Goal: Task Accomplishment & Management: Manage account settings

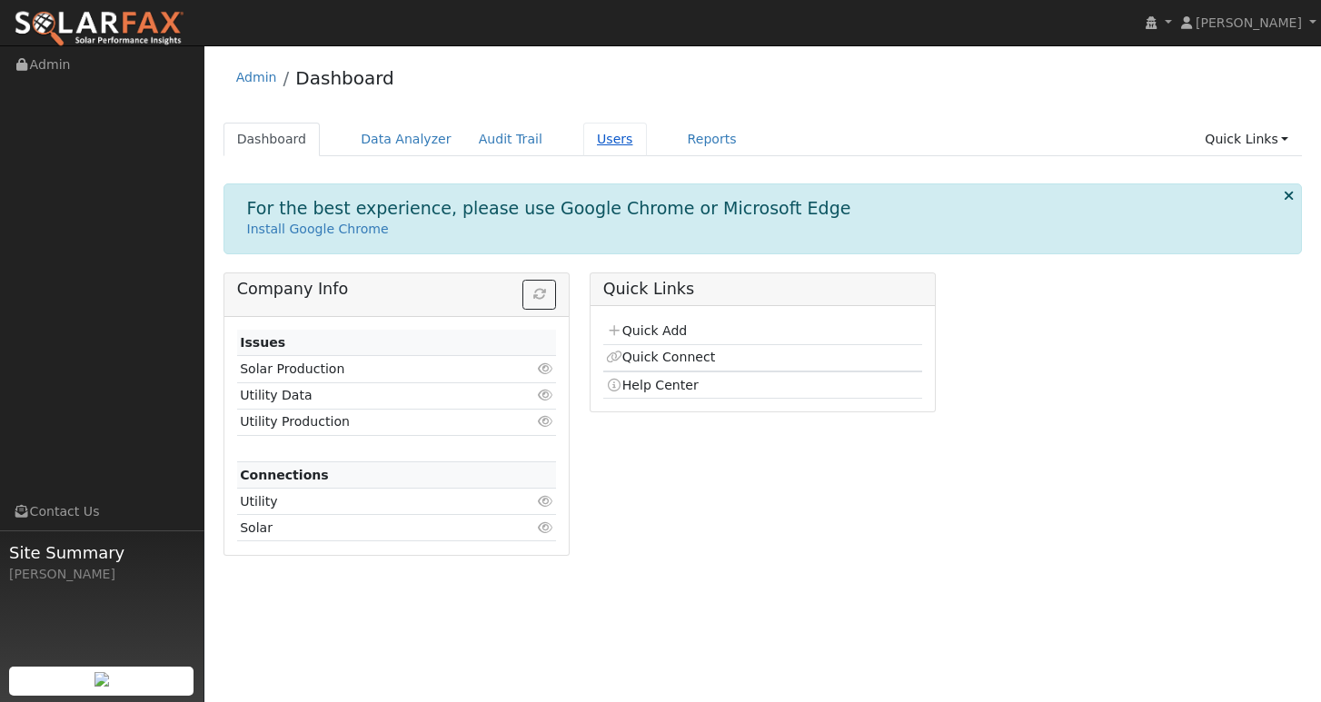
click at [612, 137] on link "Users" at bounding box center [615, 140] width 64 height 34
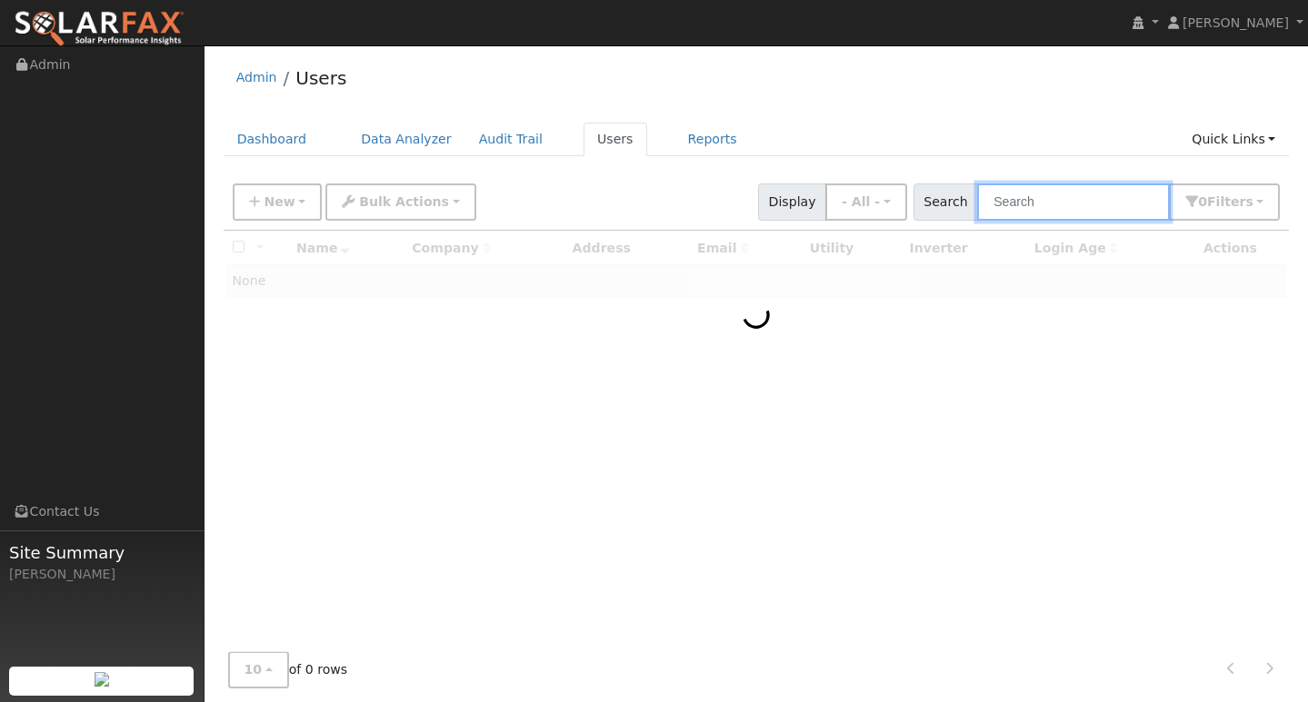
click at [1069, 201] on input "text" at bounding box center [1073, 202] width 193 height 37
paste input "[EMAIL_ADDRESS][DOMAIN_NAME]"
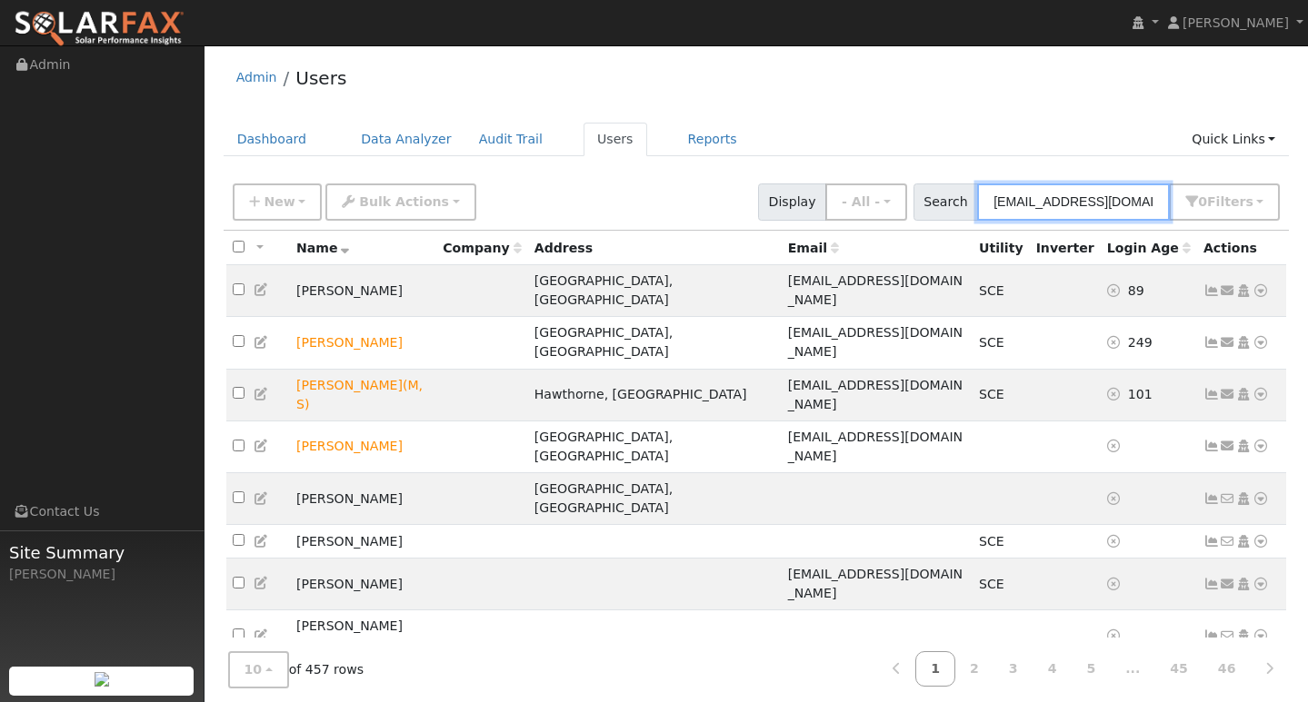
type input "[EMAIL_ADDRESS][DOMAIN_NAME]"
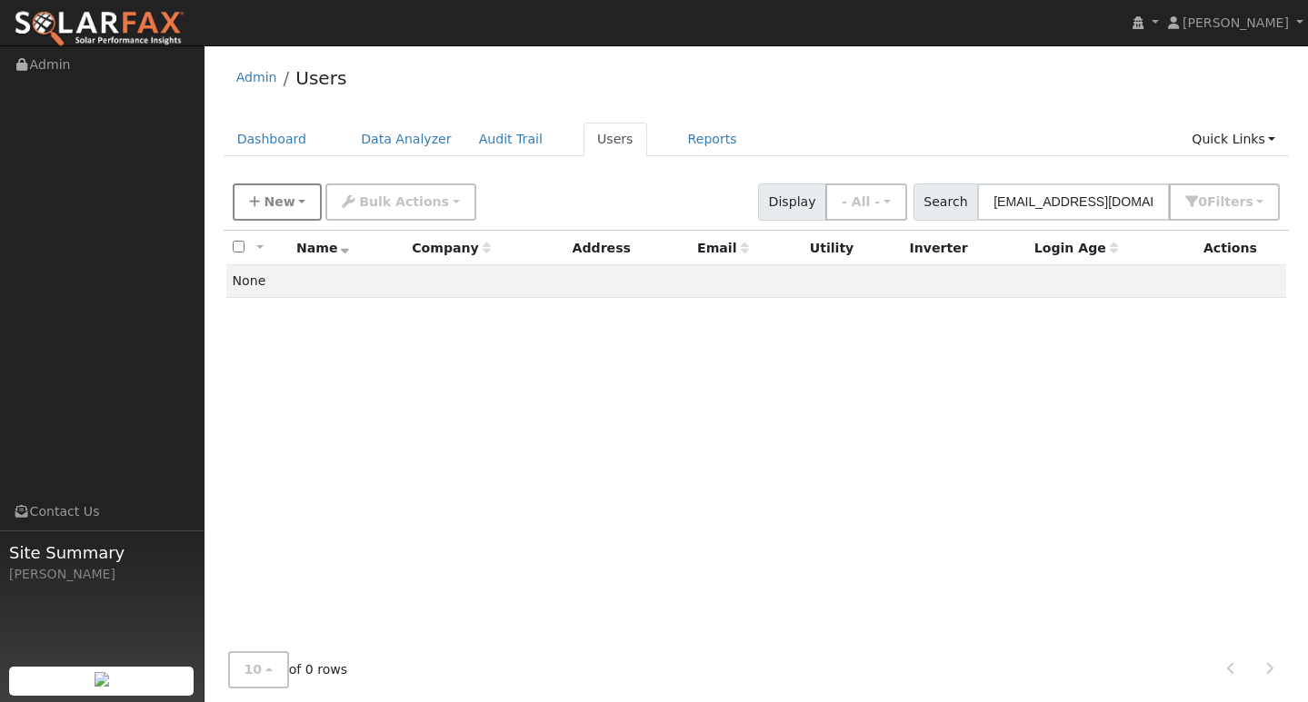
click at [280, 206] on span "New" at bounding box center [279, 201] width 31 height 15
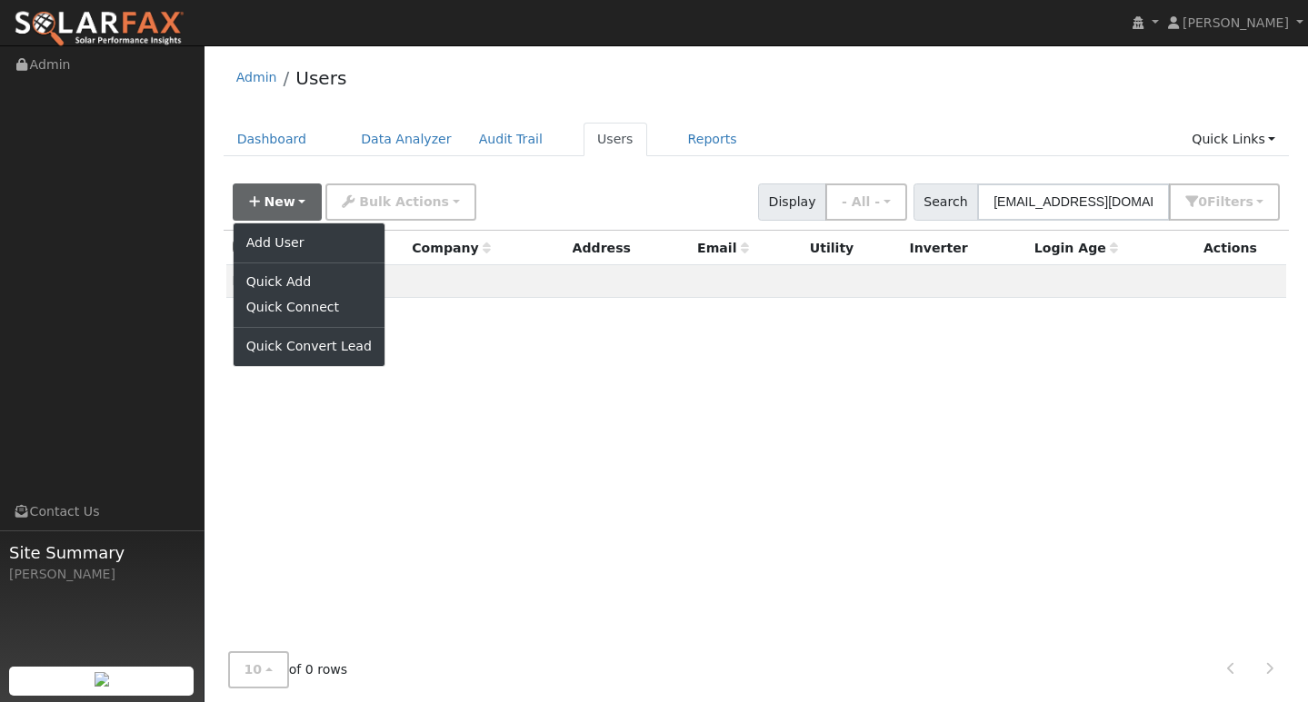
click at [285, 229] on ul "Add User Quick Add Quick Connect Quick Convert Lead" at bounding box center [309, 295] width 153 height 144
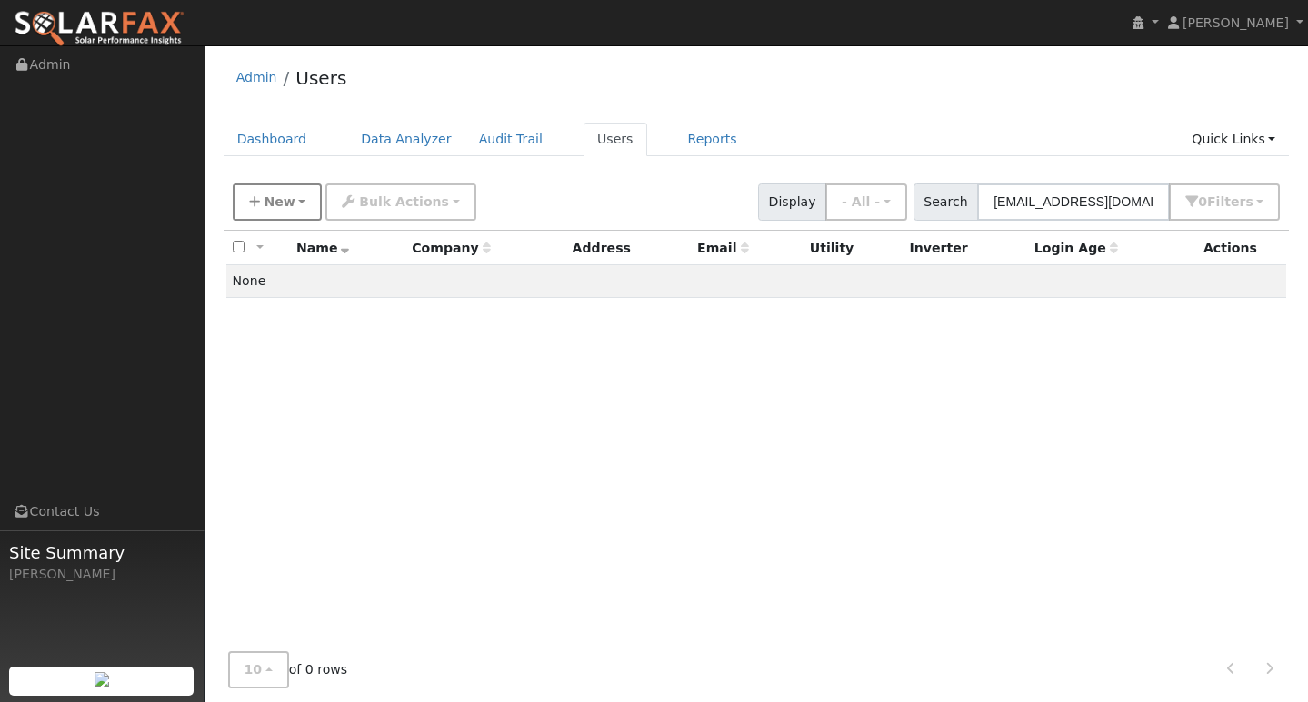
click at [293, 204] on button "New" at bounding box center [278, 202] width 90 height 37
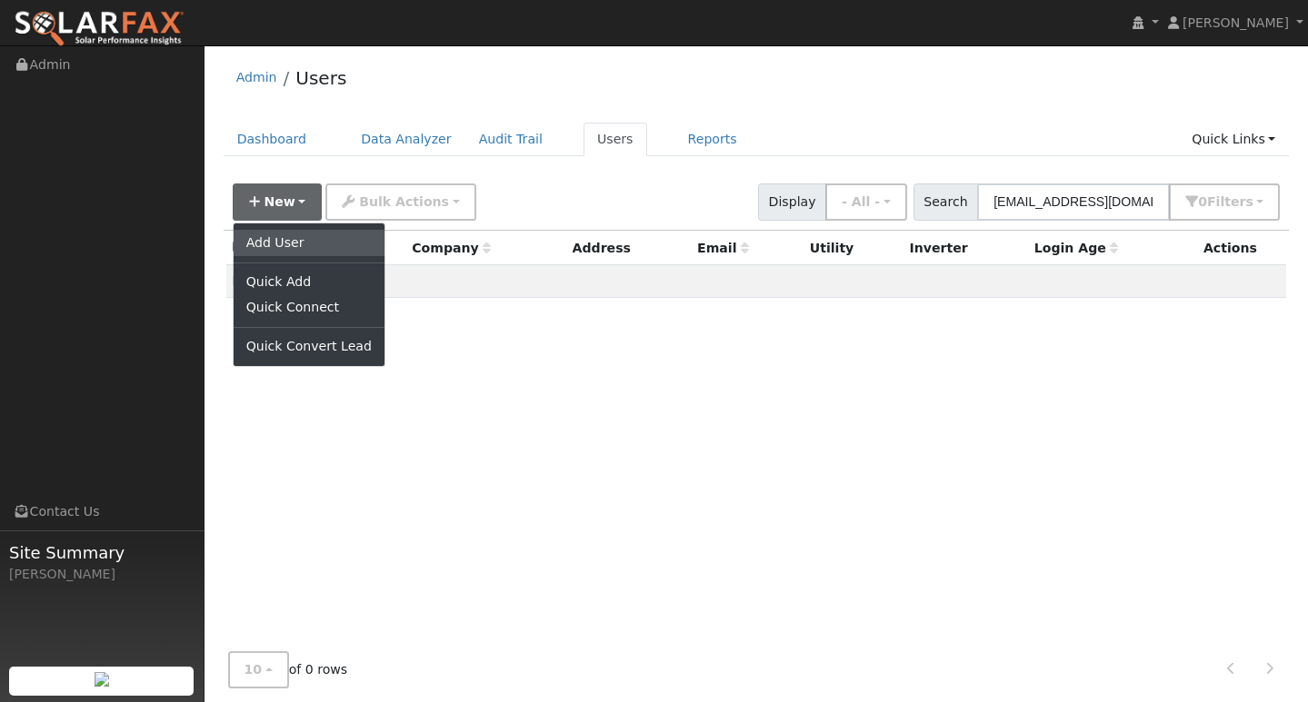
click at [283, 242] on link "Add User" at bounding box center [309, 242] width 151 height 25
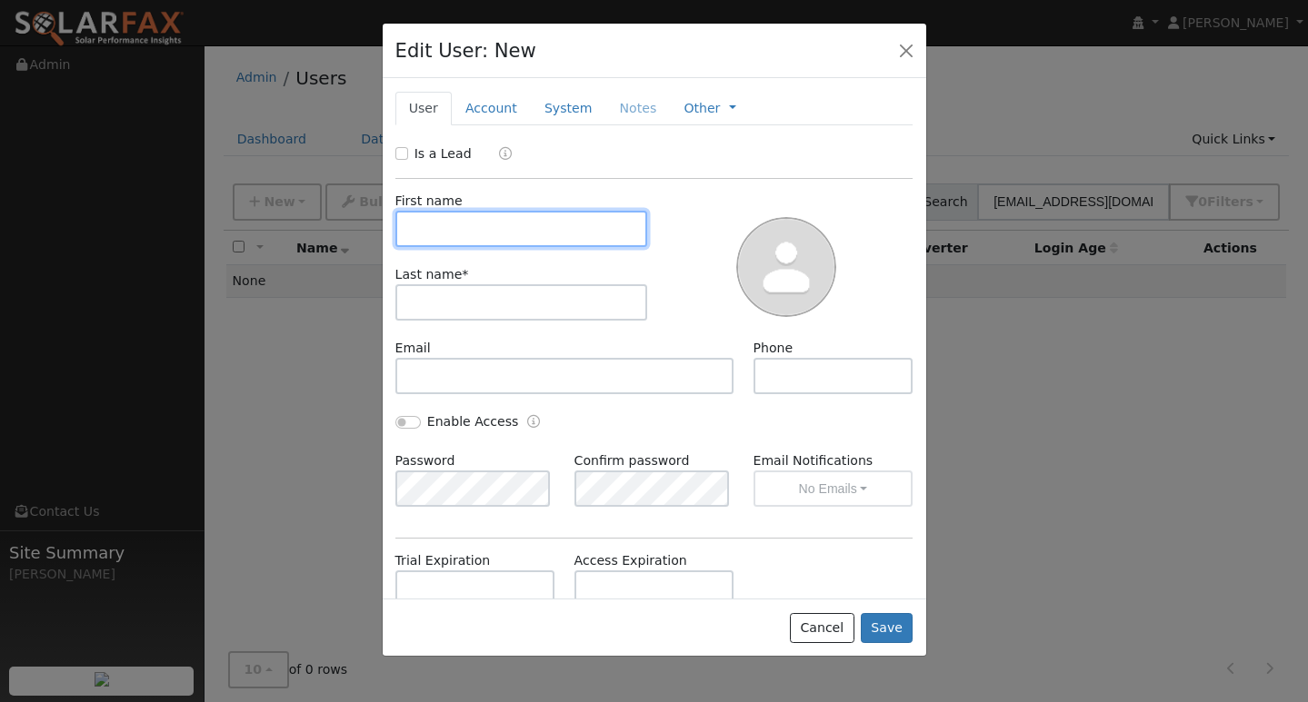
click at [519, 236] on input "text" at bounding box center [521, 229] width 253 height 36
type input "[PERSON_NAME]"
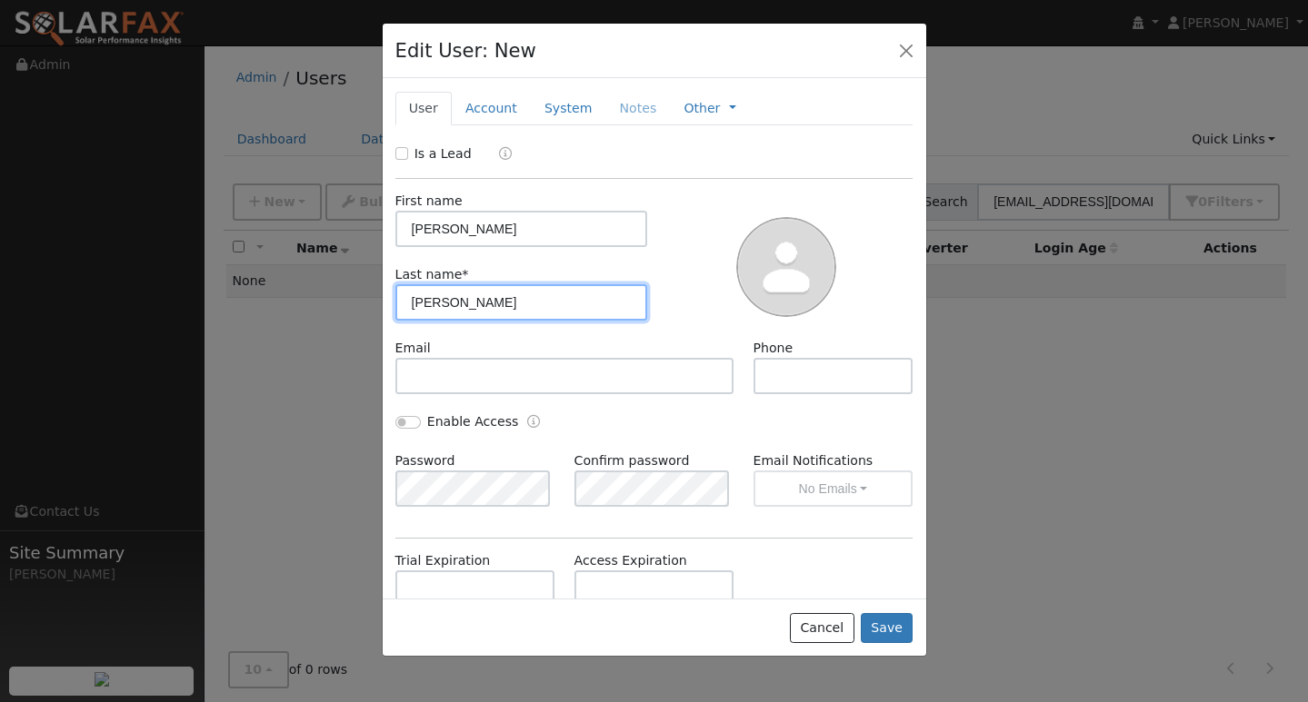
type input "[PERSON_NAME]"
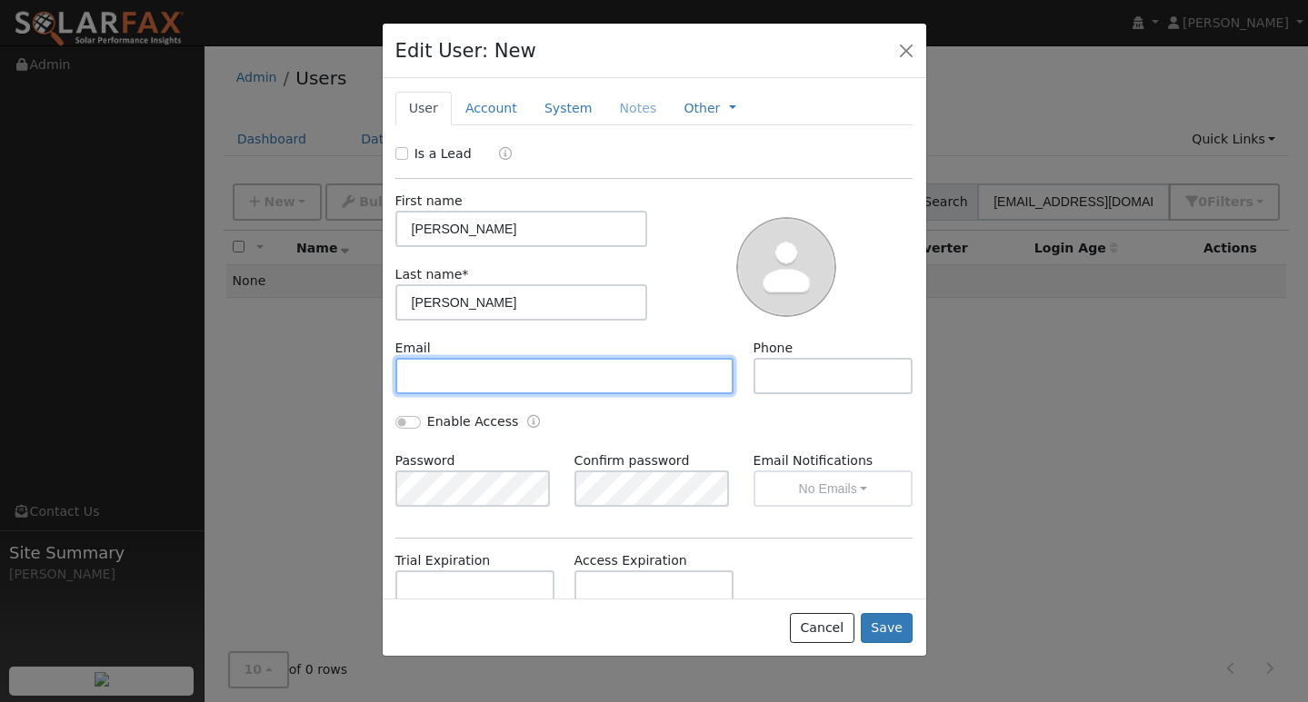
paste input "[EMAIL_ADDRESS][DOMAIN_NAME]"
type input "[EMAIL_ADDRESS][DOMAIN_NAME]"
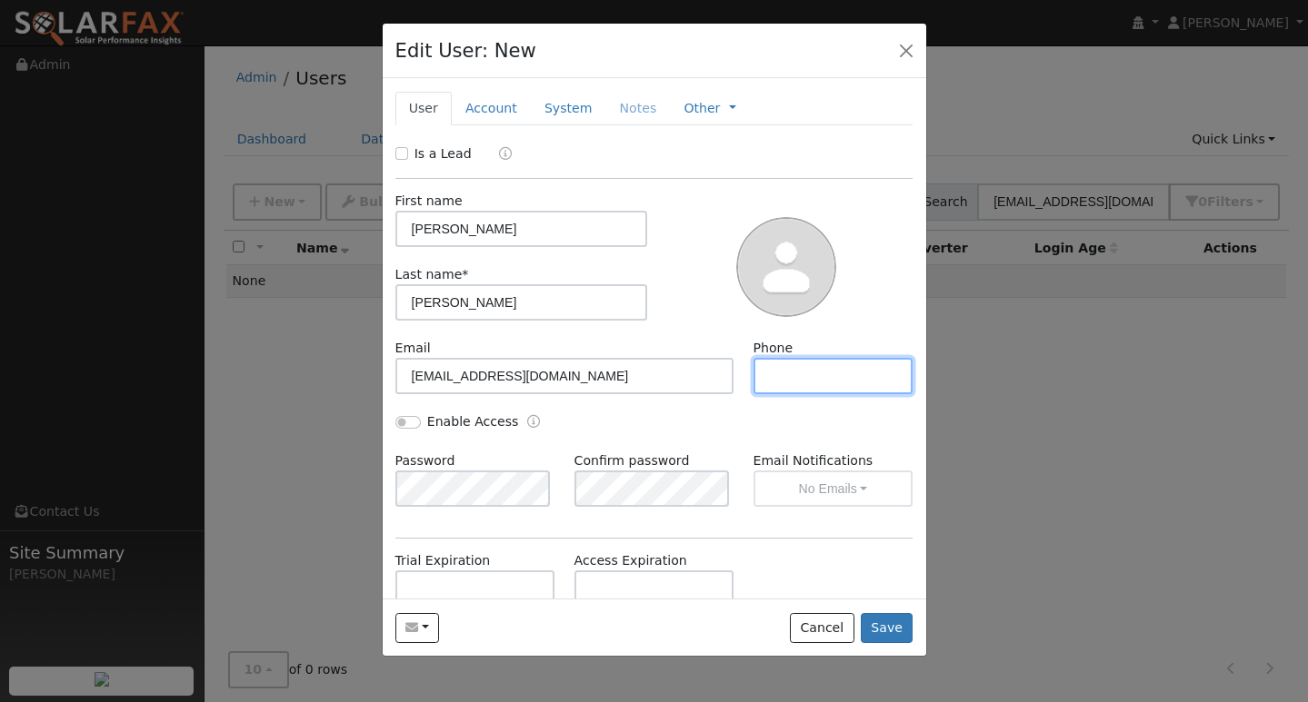
paste input "3233134676"
type input "3233134676"
click at [889, 288] on div at bounding box center [786, 265] width 265 height 147
click at [888, 627] on button "Save" at bounding box center [887, 628] width 53 height 31
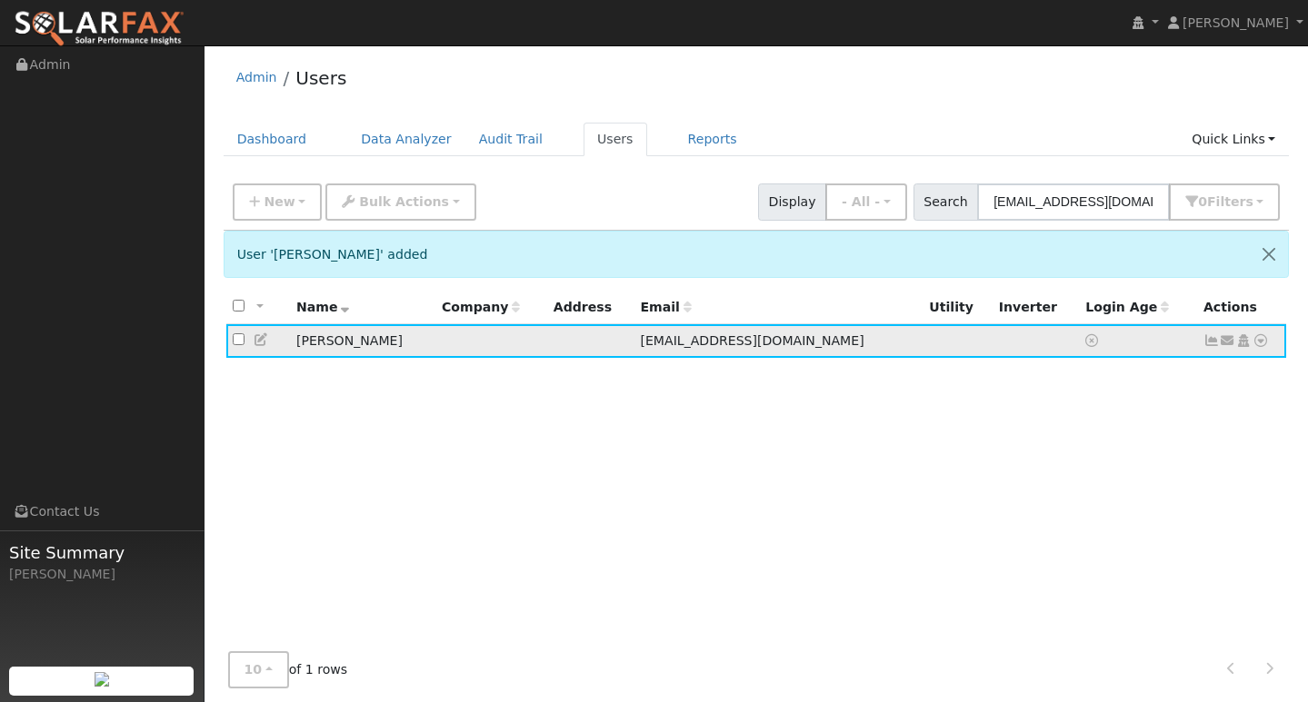
click at [1260, 347] on icon at bounding box center [1260, 340] width 16 height 13
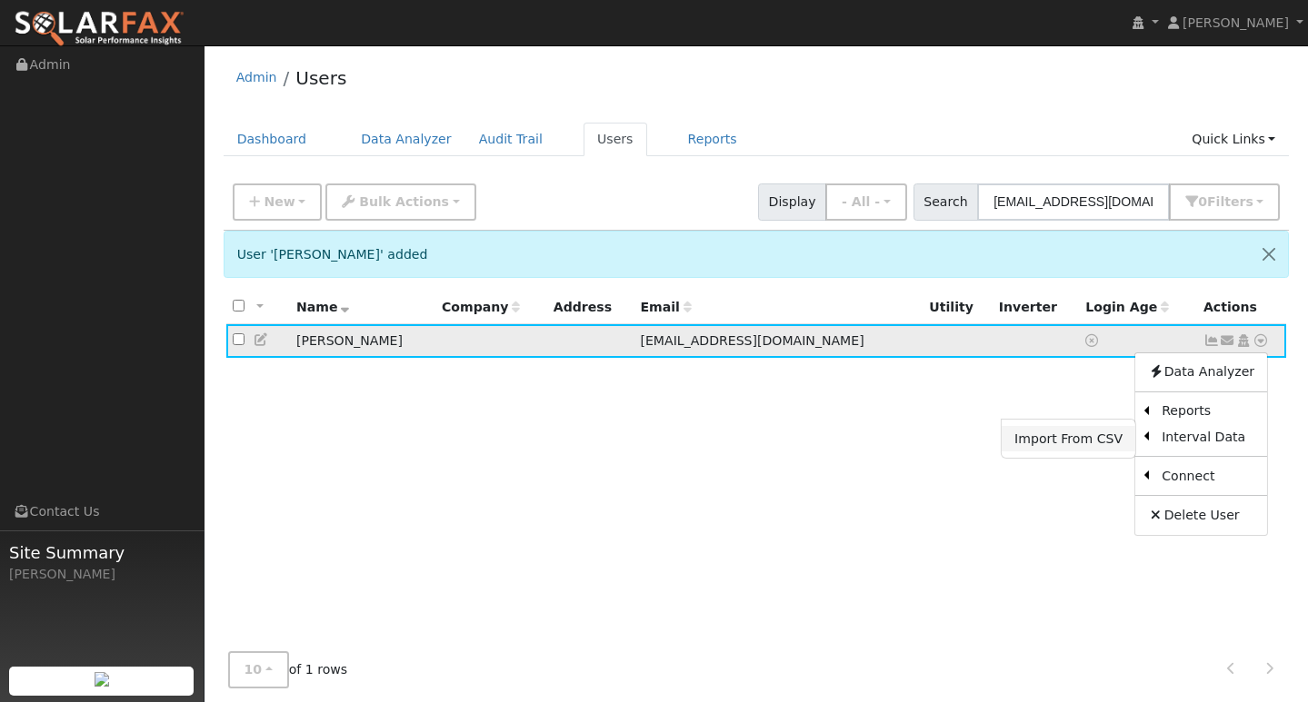
click at [1109, 439] on link "Import From CSV" at bounding box center [1068, 438] width 134 height 25
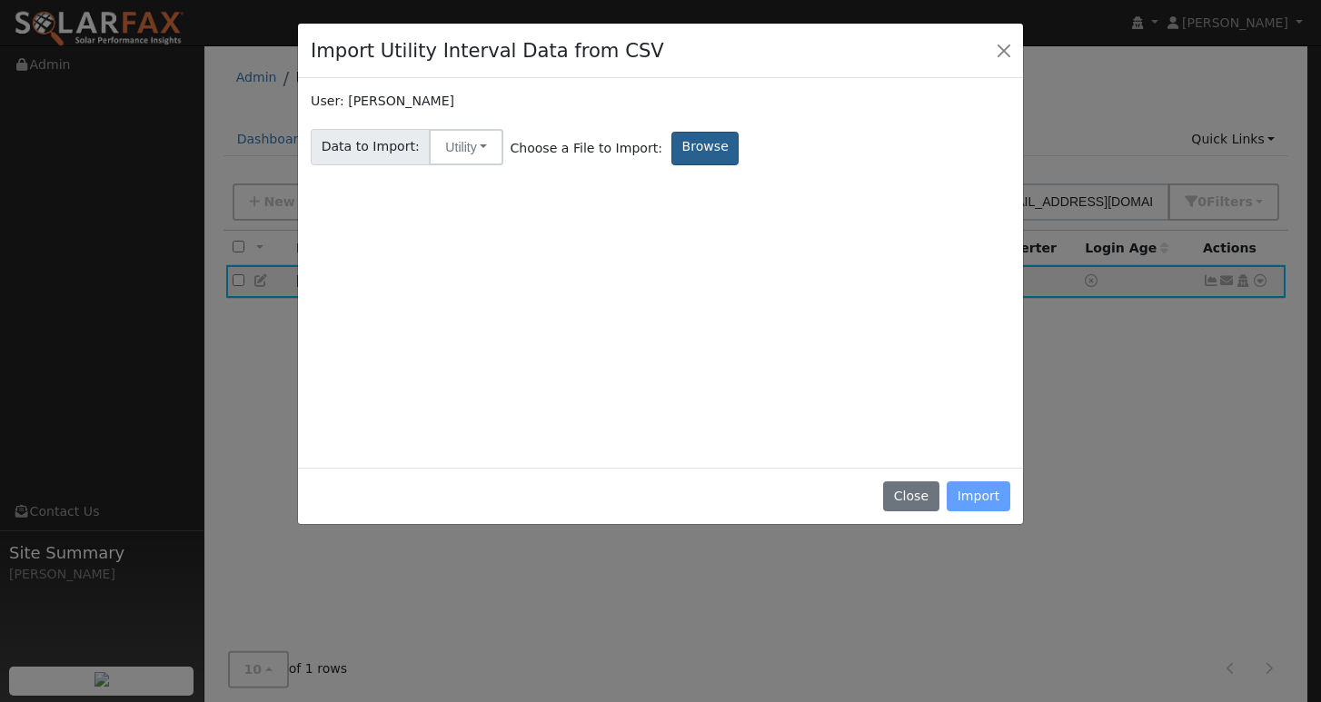
click at [699, 143] on label "Browse" at bounding box center [705, 149] width 67 height 34
click at [0, 0] on input "Browse" at bounding box center [0, 0] width 0 height 0
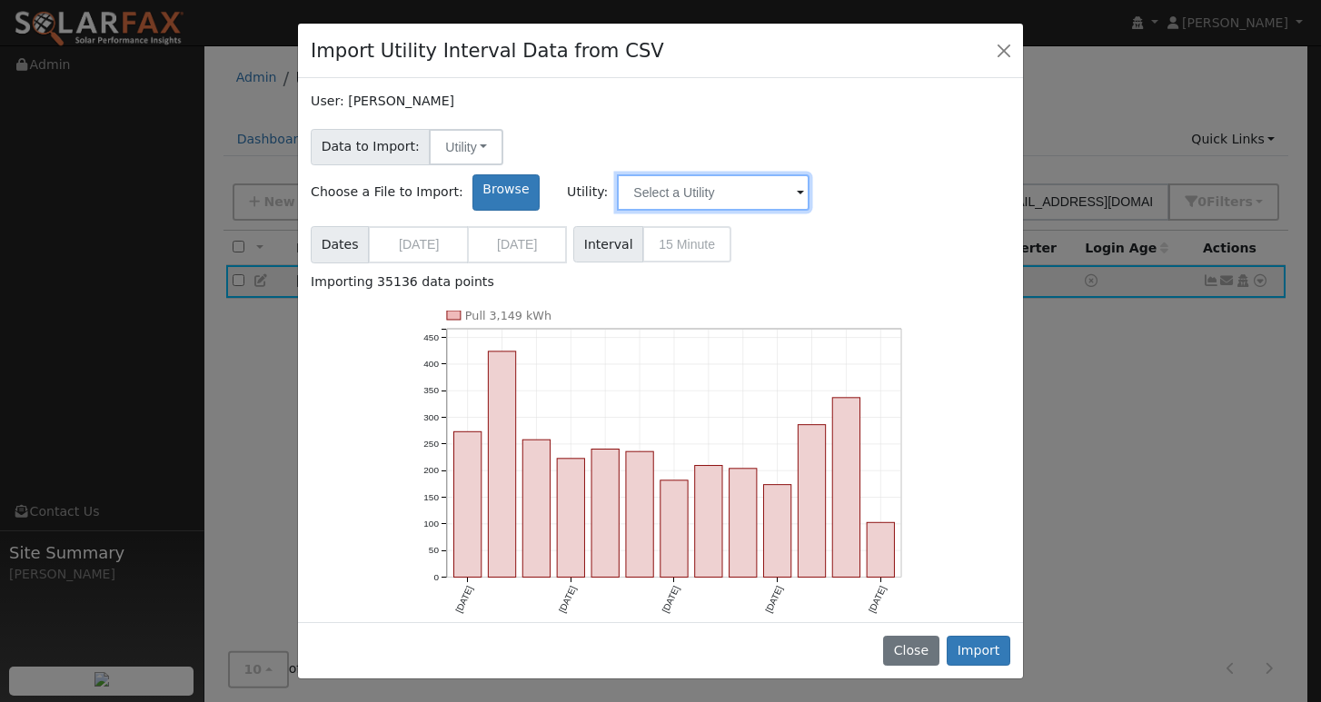
click at [810, 174] on input "text" at bounding box center [713, 192] width 193 height 36
click at [810, 174] on span at bounding box center [786, 191] width 45 height 35
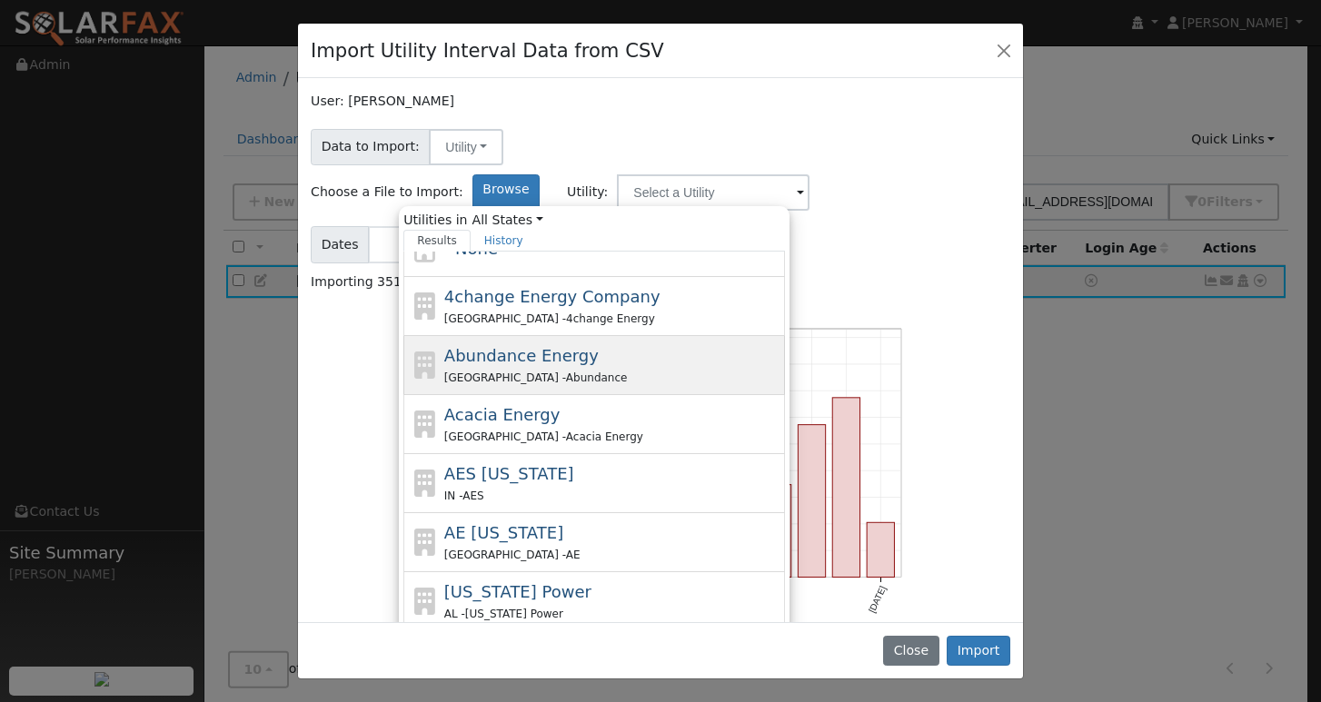
scroll to position [77, 0]
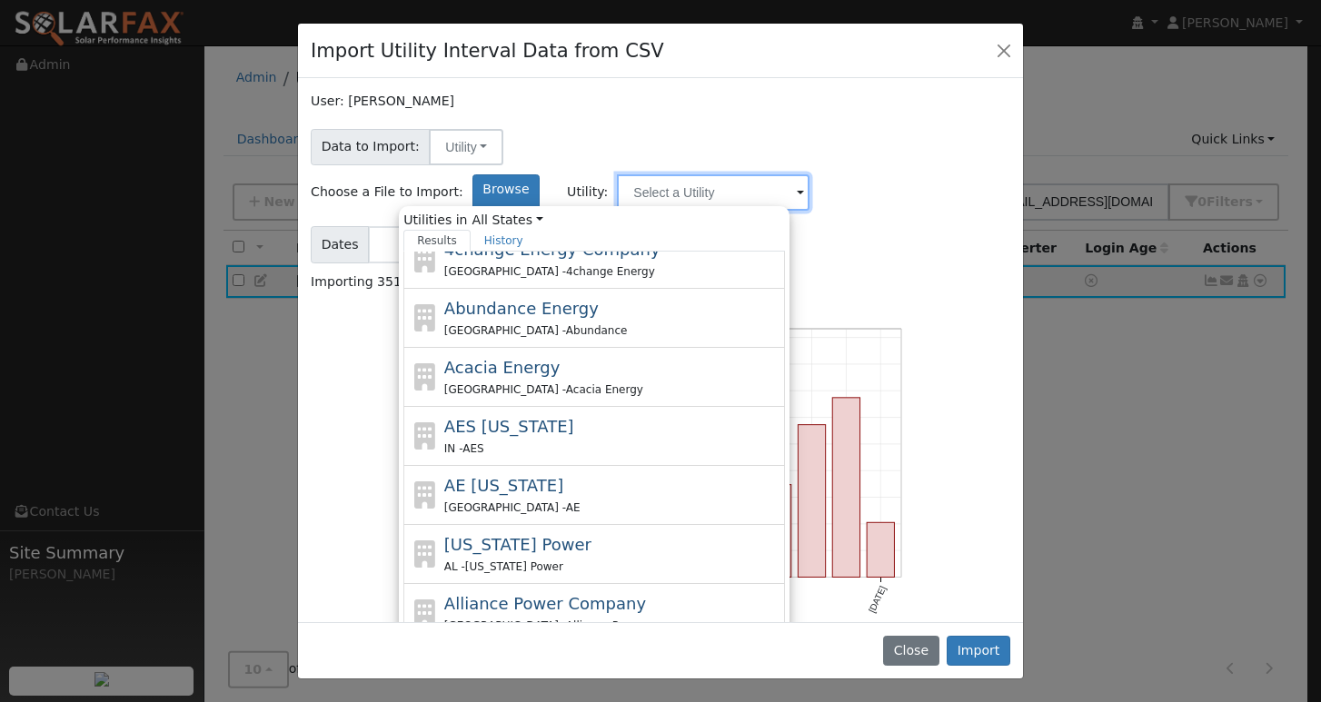
click at [810, 174] on input "text" at bounding box center [713, 192] width 193 height 36
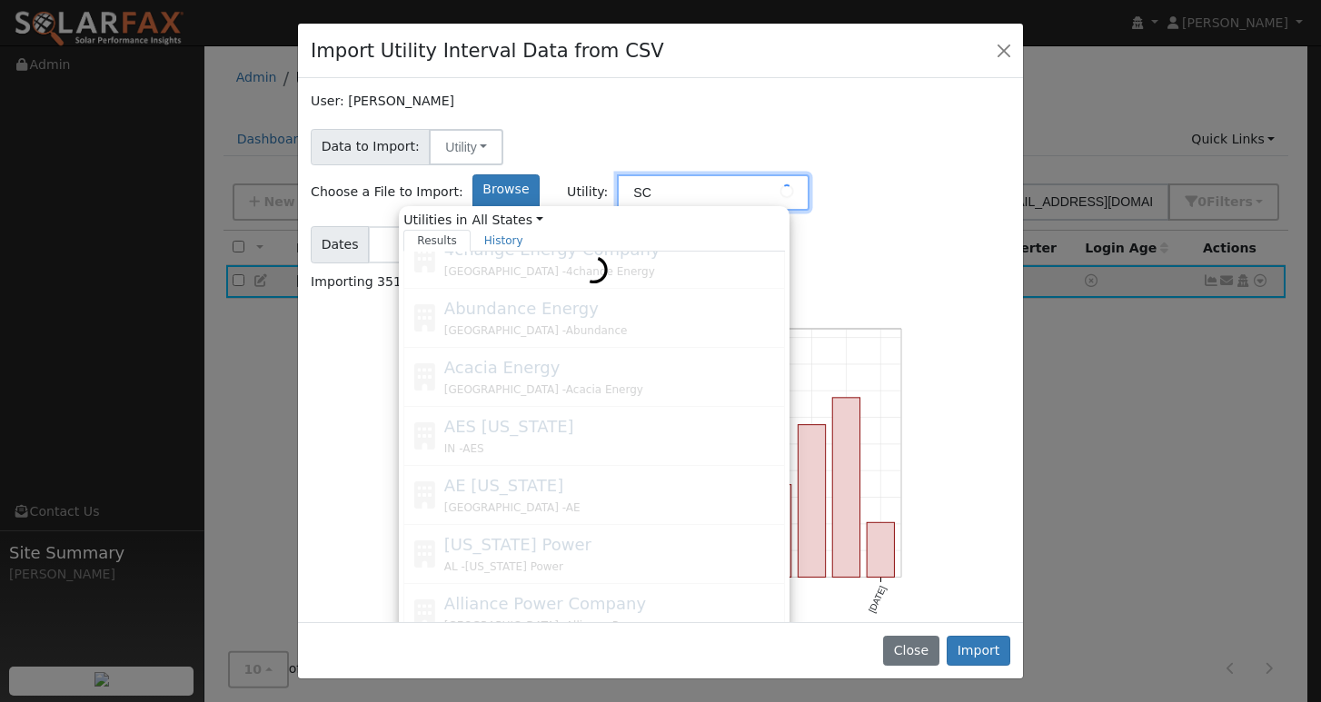
scroll to position [0, 0]
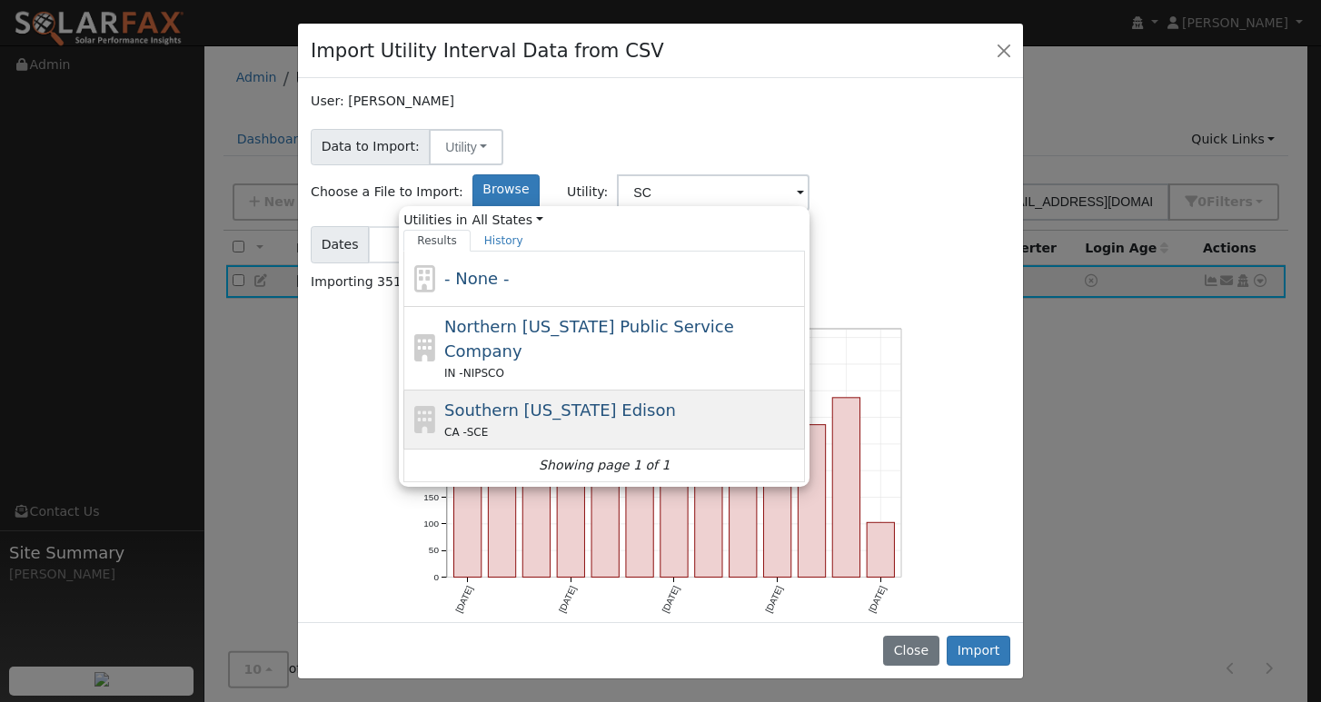
click at [801, 423] on div "CA - SCE" at bounding box center [622, 432] width 357 height 19
type input "Southern [US_STATE] Edison"
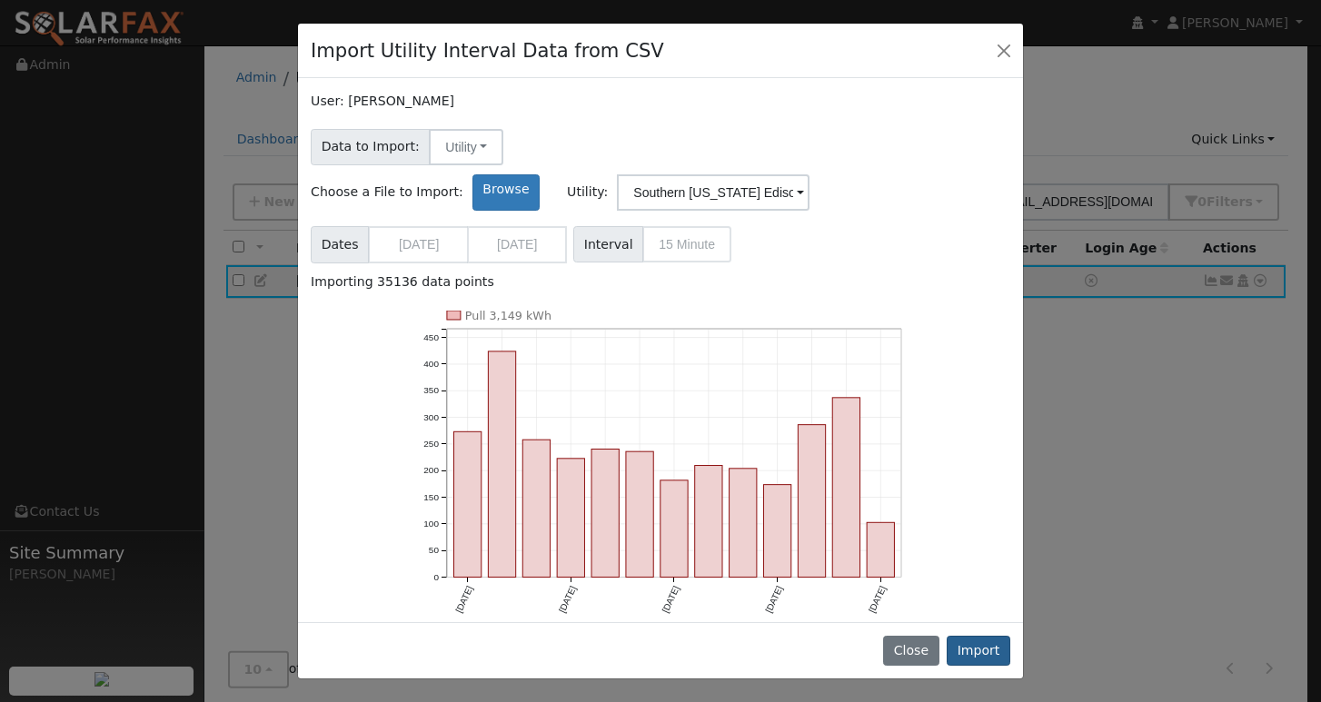
click at [996, 657] on button "Import" at bounding box center [979, 651] width 64 height 31
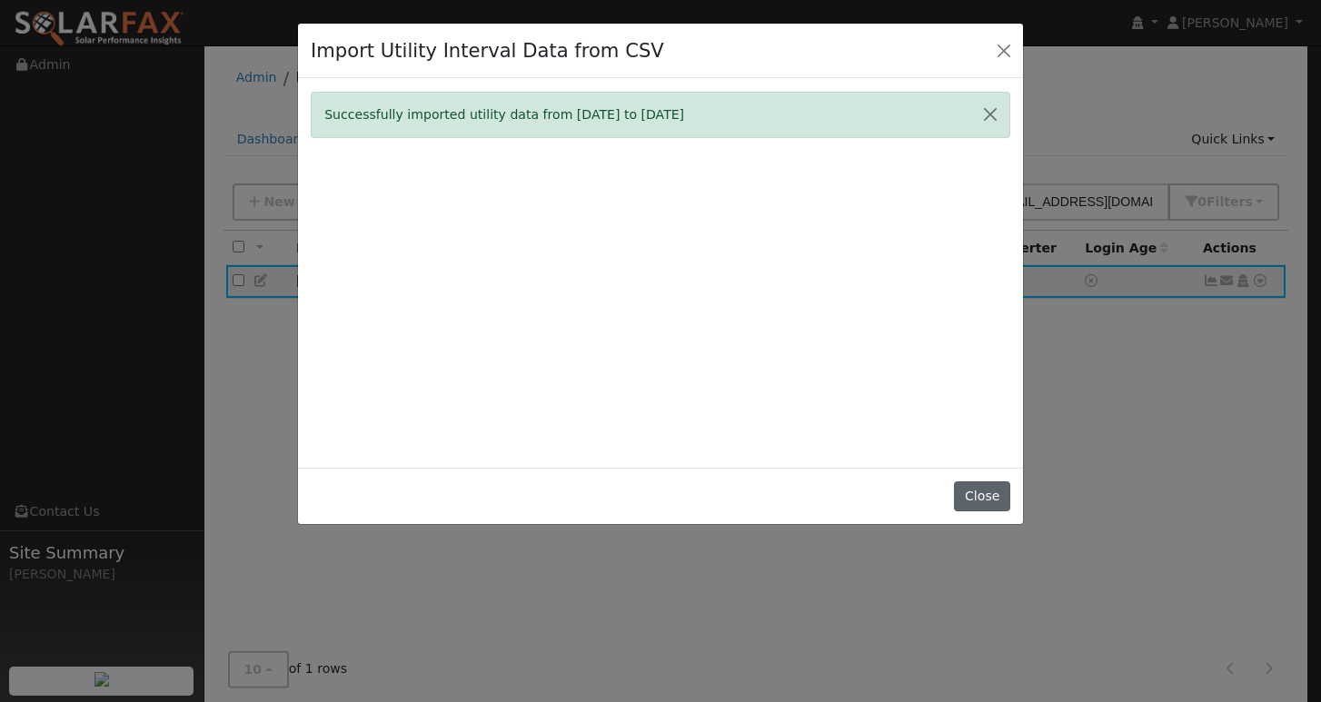
click at [990, 508] on button "Close" at bounding box center [981, 497] width 55 height 31
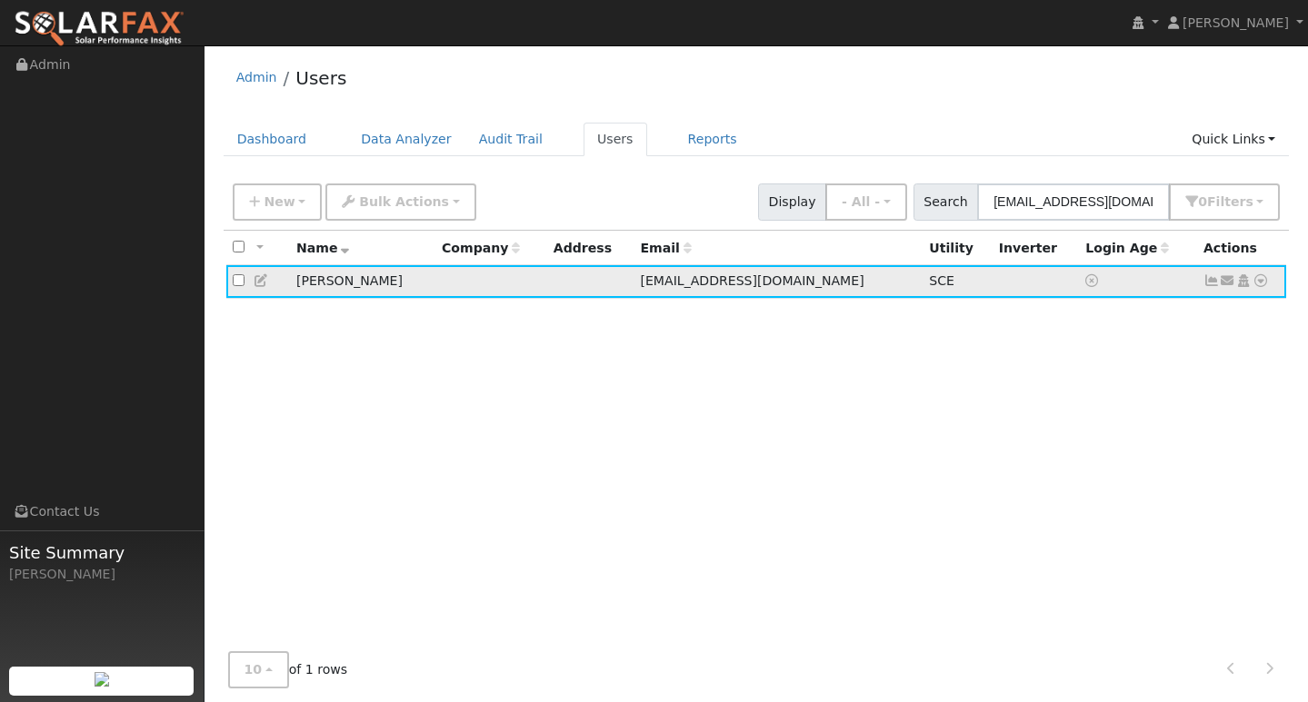
click at [1212, 278] on icon at bounding box center [1211, 280] width 16 height 13
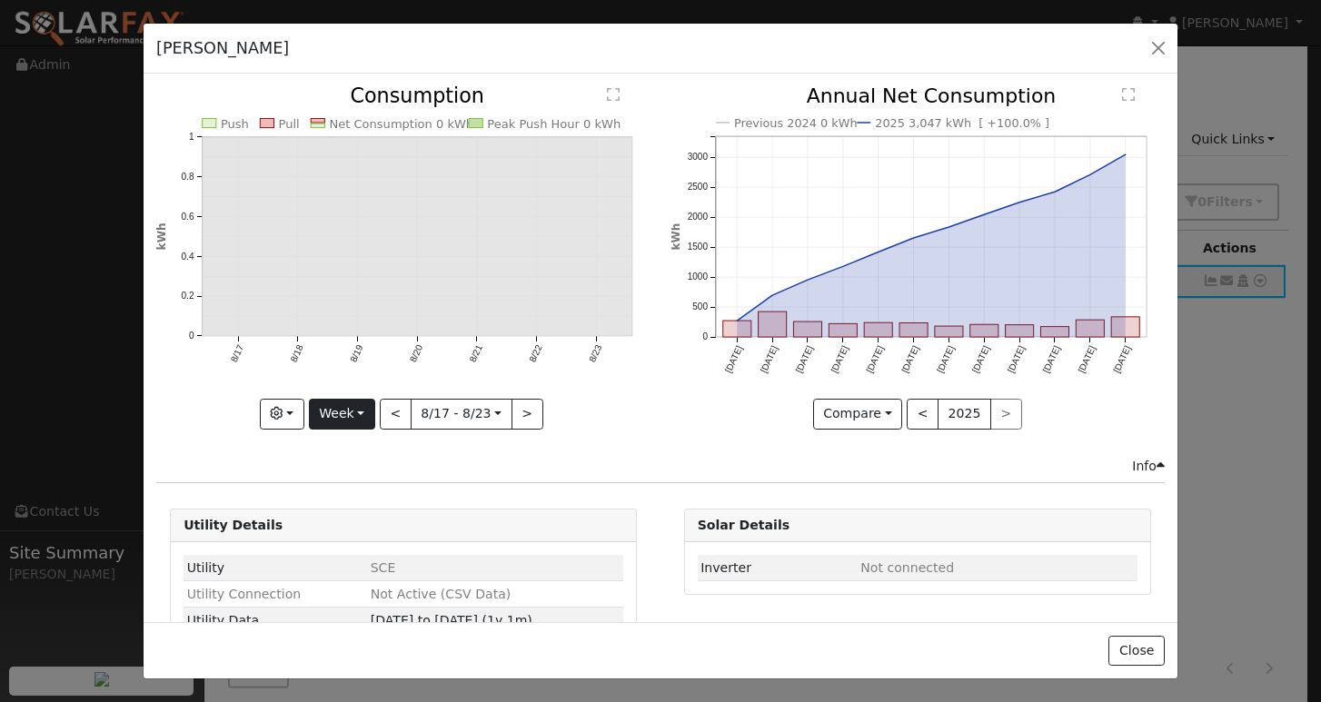
click at [339, 401] on button "Week" at bounding box center [342, 414] width 66 height 31
click at [353, 529] on link "Year" at bounding box center [373, 527] width 126 height 25
type input "[DATE]"
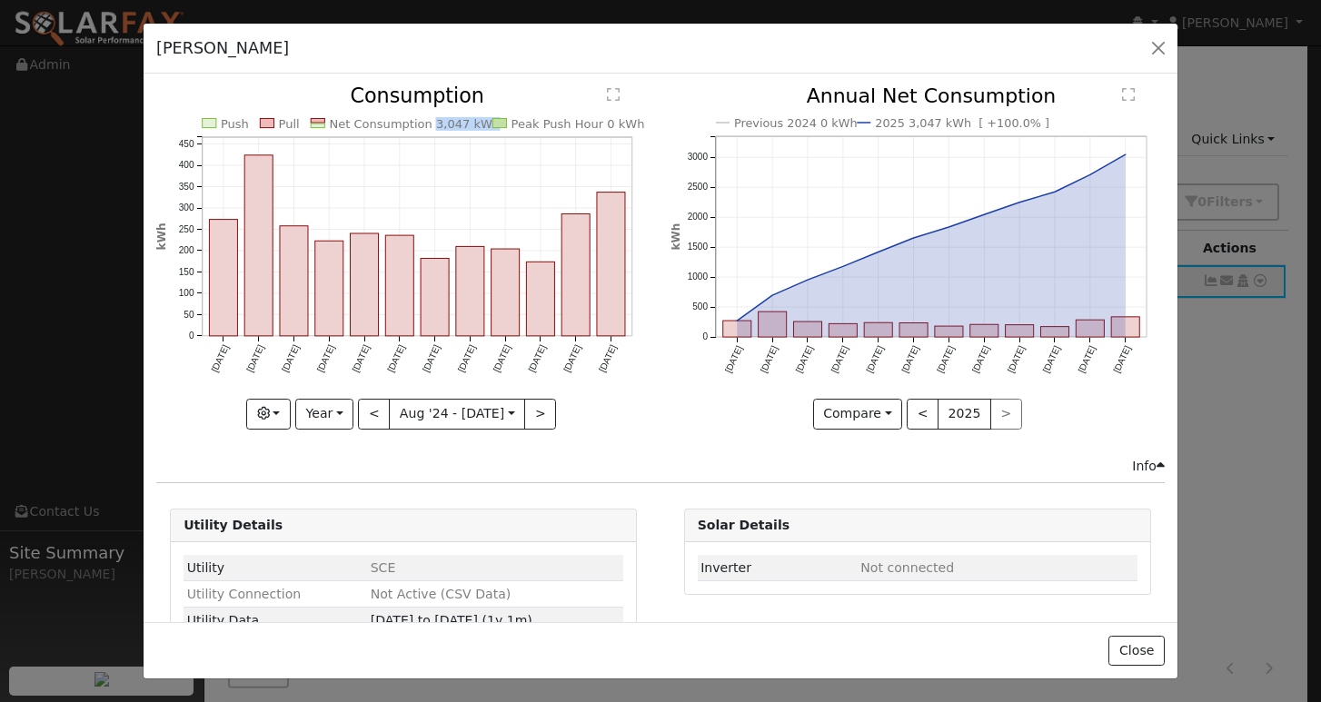
copy text "3,047 kWh"
drag, startPoint x: 419, startPoint y: 123, endPoint x: 475, endPoint y: 126, distance: 56.5
click at [475, 126] on text "Net Consumption 3,047 kWh" at bounding box center [415, 124] width 171 height 14
